Goal: Task Accomplishment & Management: Manage account settings

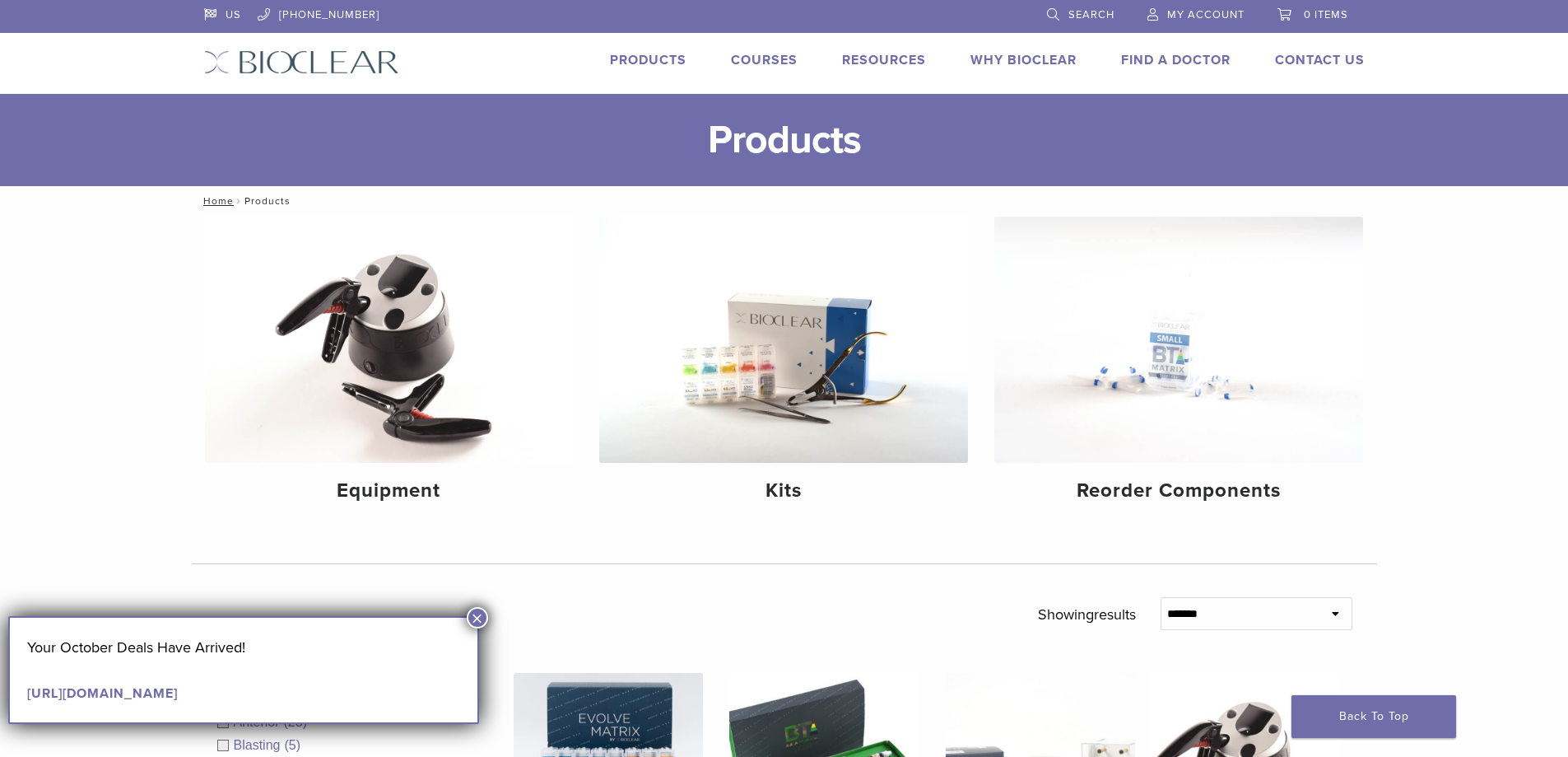
click at [1190, 15] on span "My Account" at bounding box center [1205, 14] width 78 height 13
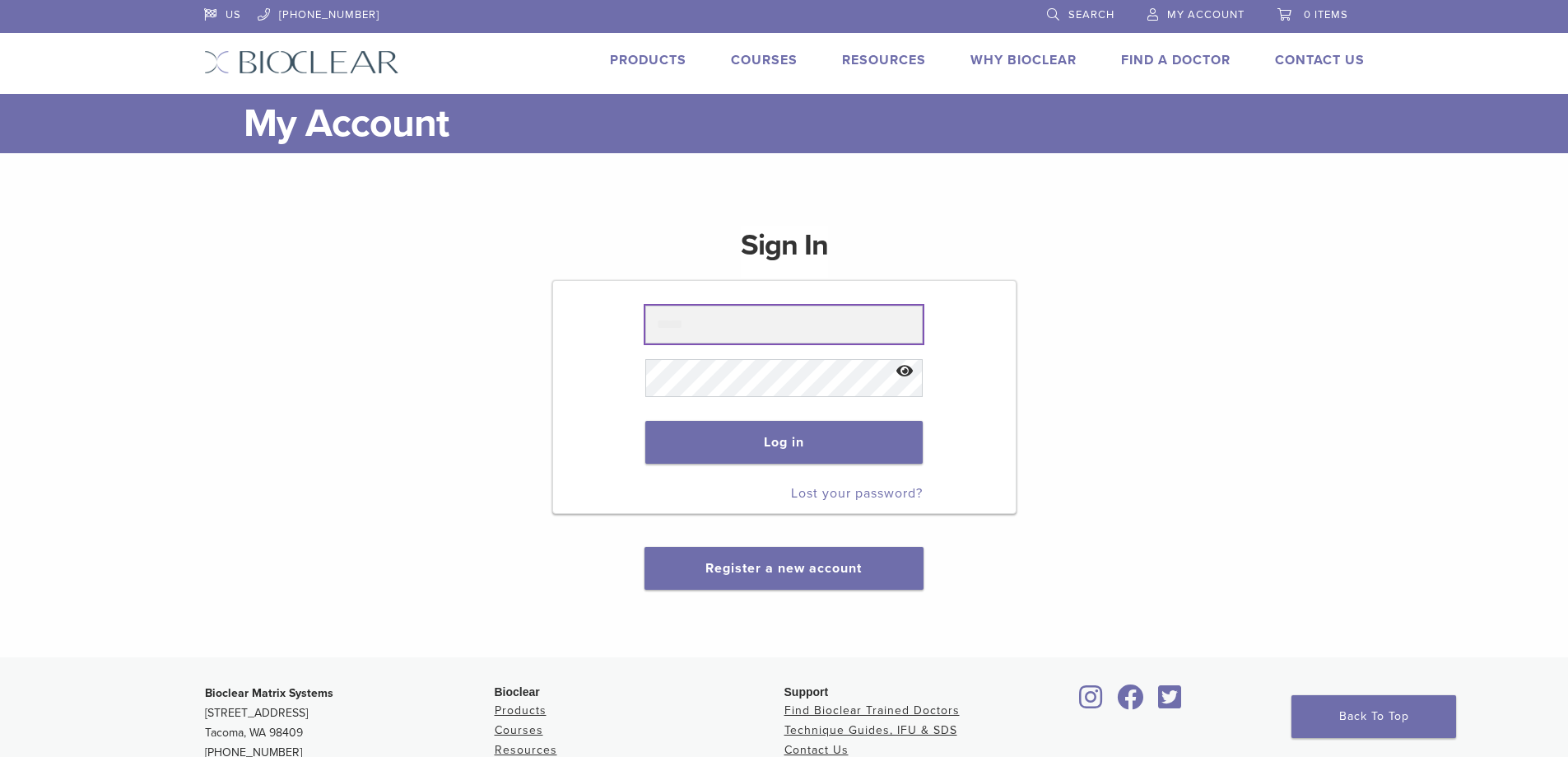
click at [825, 318] on input "text" at bounding box center [784, 324] width 278 height 38
type input "**********"
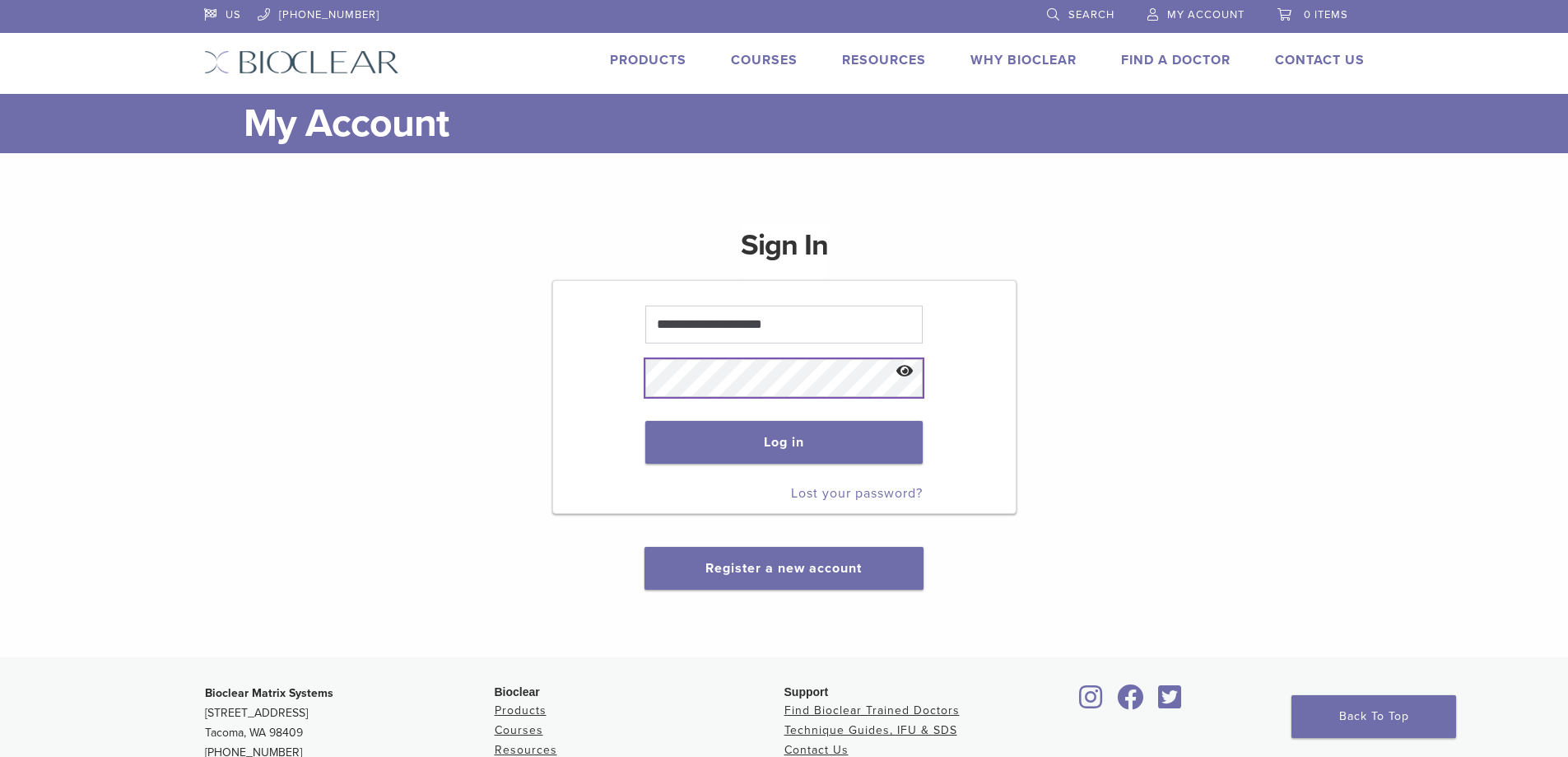
click at [646, 421] on button "Log in" at bounding box center [784, 443] width 278 height 43
